Goal: Find specific page/section: Find specific page/section

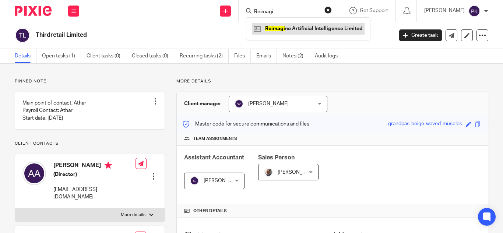
type input "Reimagi"
click at [286, 28] on link at bounding box center [308, 28] width 113 height 11
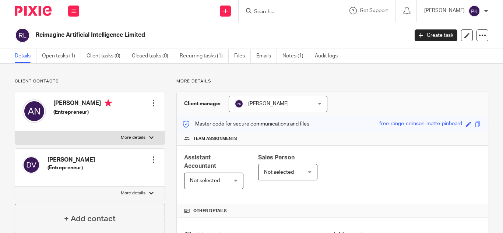
scroll to position [170, 0]
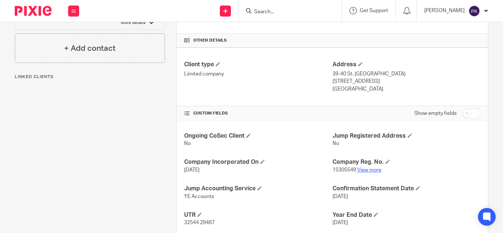
click at [374, 171] on link "View more" at bounding box center [369, 170] width 24 height 5
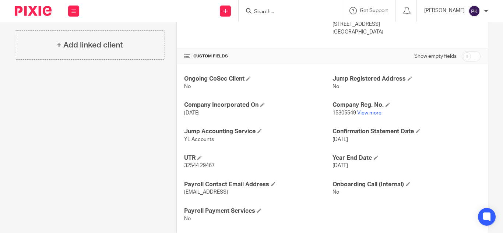
scroll to position [228, 0]
drag, startPoint x: 217, startPoint y: 165, endPoint x: 181, endPoint y: 165, distance: 36.1
click at [181, 165] on div "Ongoing CoSec Client No Jump Registered Address No Company Incorporated On [DAT…" at bounding box center [332, 149] width 311 height 170
copy span "32544 29467"
